Goal: Transaction & Acquisition: Download file/media

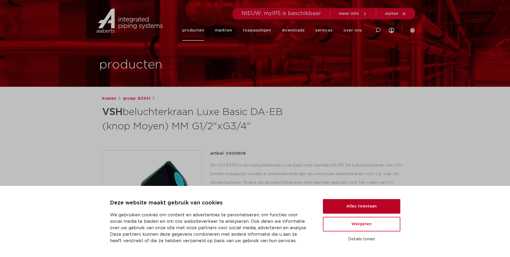
click at [355, 206] on button "Alles toestaan" at bounding box center [361, 206] width 77 height 15
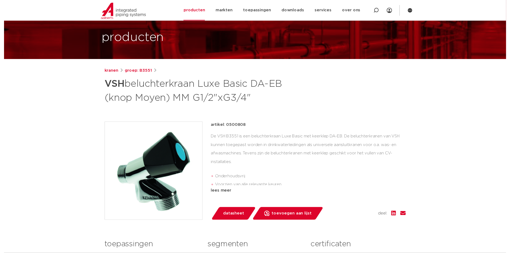
scroll to position [54, 0]
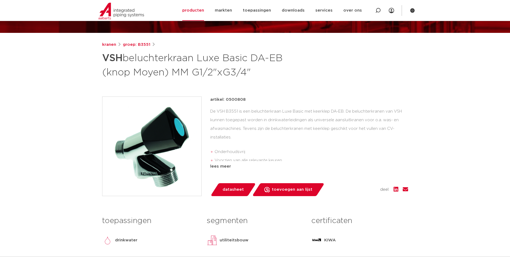
click at [230, 189] on span "datasheet" at bounding box center [233, 189] width 21 height 9
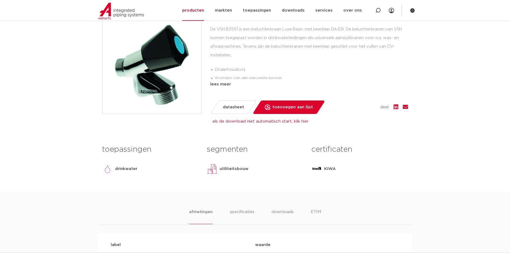
scroll to position [108, 0]
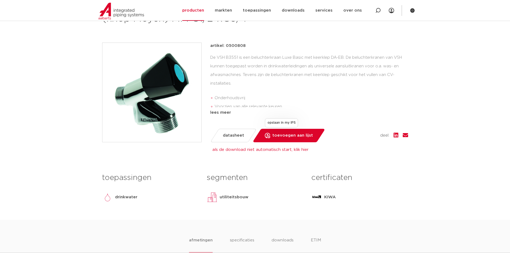
click at [288, 136] on span "toevoegen aan lijst" at bounding box center [292, 135] width 41 height 9
click at [287, 136] on span "verwijder uit lijst" at bounding box center [289, 135] width 35 height 9
click at [223, 112] on div "lees meer" at bounding box center [309, 112] width 198 height 6
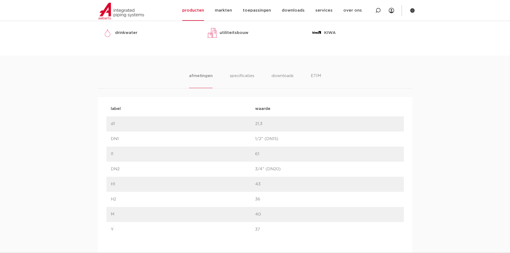
scroll to position [296, 0]
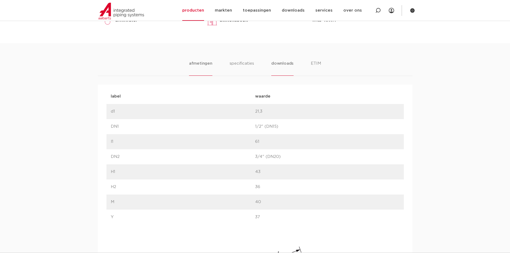
click at [282, 62] on li "downloads" at bounding box center [282, 67] width 22 height 15
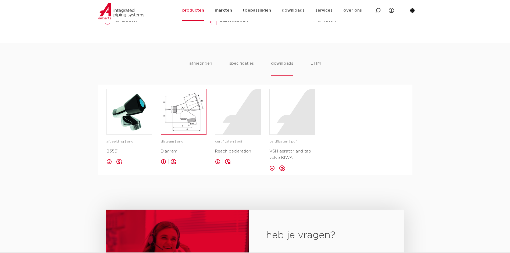
click at [181, 111] on img at bounding box center [183, 111] width 45 height 45
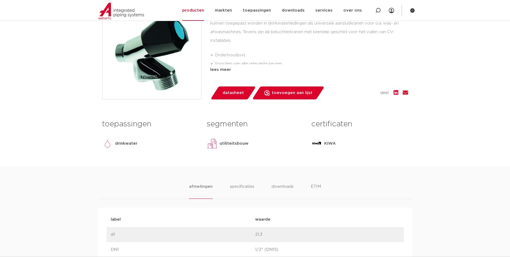
scroll to position [161, 0]
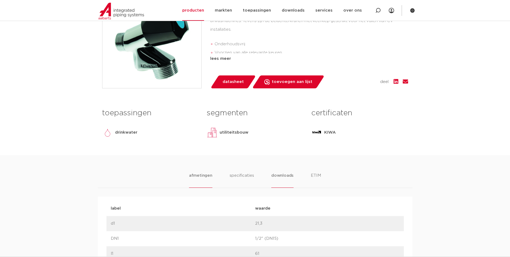
click at [288, 176] on li "downloads" at bounding box center [282, 179] width 22 height 15
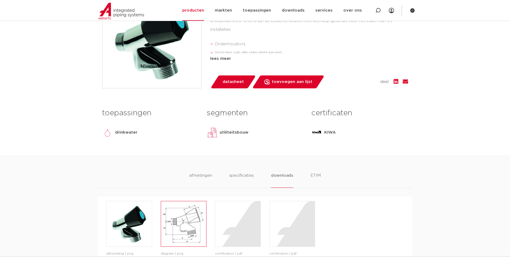
click at [172, 221] on img at bounding box center [183, 223] width 45 height 45
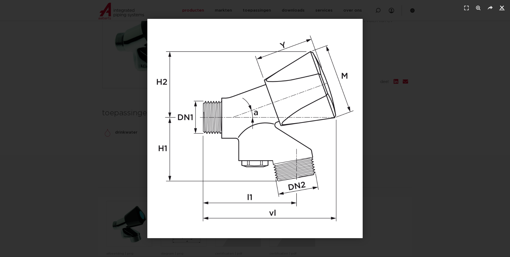
click at [503, 7] on icon "Sluiten (Esc)" at bounding box center [502, 7] width 5 height 5
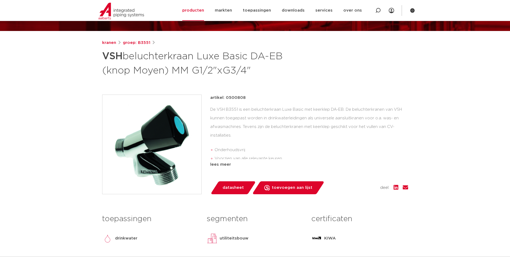
scroll to position [54, 0]
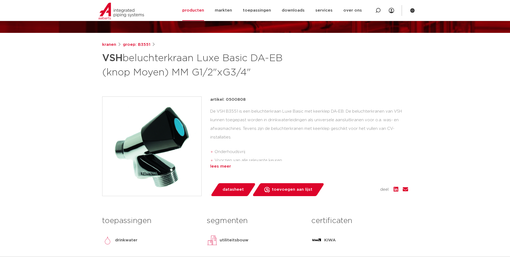
click at [221, 164] on div "lees meer" at bounding box center [309, 166] width 198 height 6
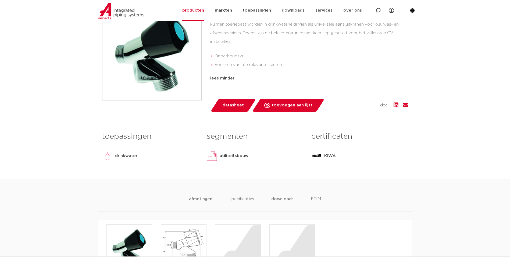
scroll to position [161, 0]
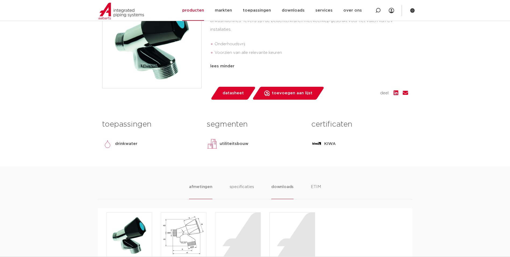
click at [199, 186] on li "afmetingen" at bounding box center [200, 190] width 23 height 15
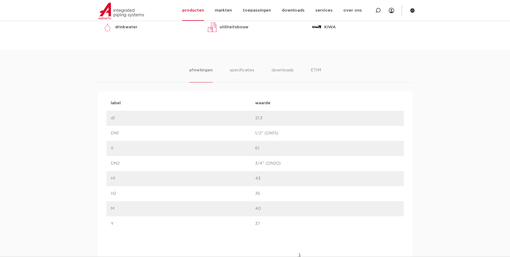
scroll to position [269, 0]
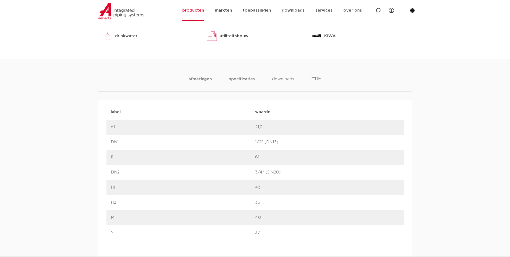
click at [249, 79] on li "specificaties" at bounding box center [242, 83] width 26 height 15
